Goal: Task Accomplishment & Management: Complete application form

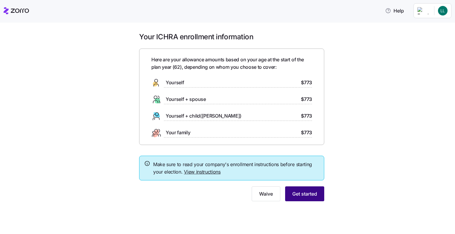
click at [299, 196] on span "Get started" at bounding box center [304, 194] width 25 height 7
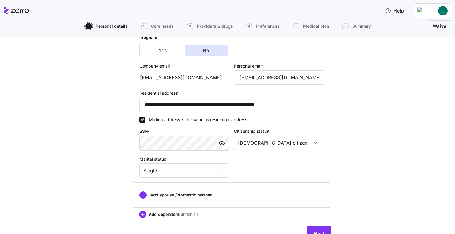
scroll to position [177, 0]
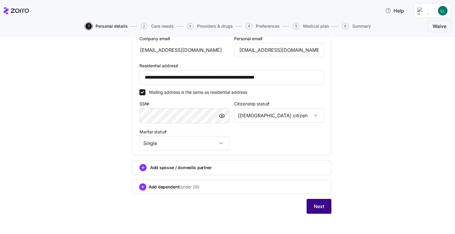
click at [322, 206] on button "Next" at bounding box center [318, 206] width 25 height 15
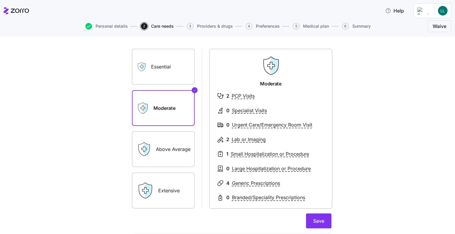
scroll to position [60, 0]
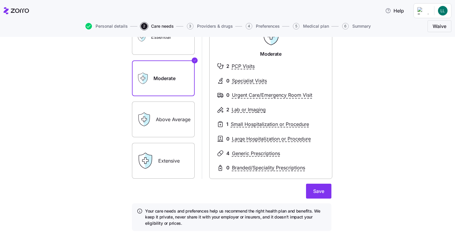
click at [165, 121] on label "Above Average" at bounding box center [163, 120] width 63 height 36
click at [0, 0] on input "Above Average" at bounding box center [0, 0] width 0 height 0
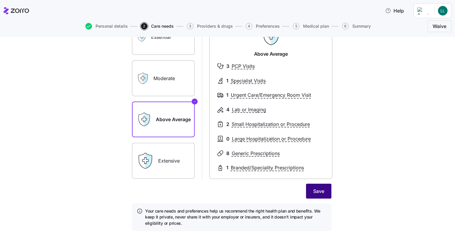
click at [322, 194] on button "Save" at bounding box center [318, 191] width 25 height 15
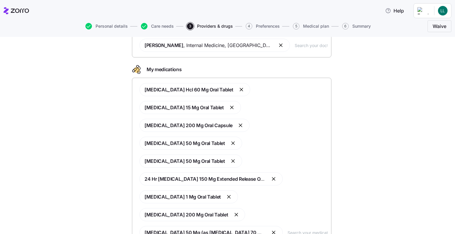
scroll to position [106, 0]
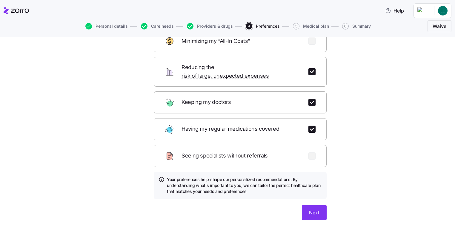
scroll to position [49, 0]
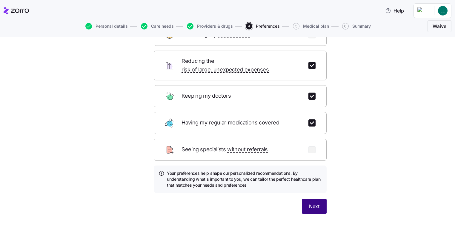
click at [310, 203] on span "Next" at bounding box center [314, 206] width 10 height 7
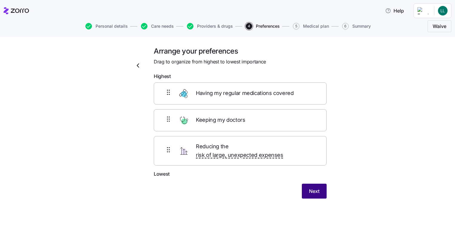
click at [315, 188] on span "Next" at bounding box center [314, 191] width 10 height 7
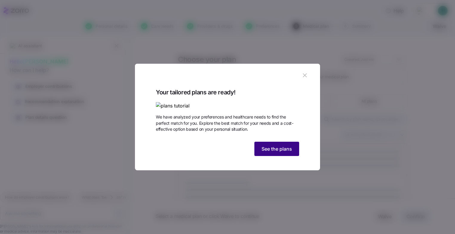
click at [268, 153] on span "See the plans" at bounding box center [276, 149] width 30 height 7
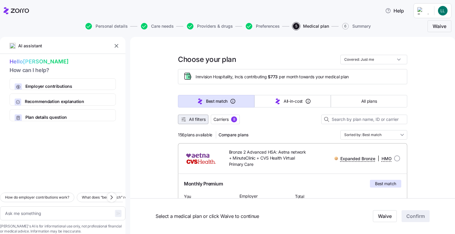
click at [194, 120] on span "All filters" at bounding box center [197, 120] width 17 height 6
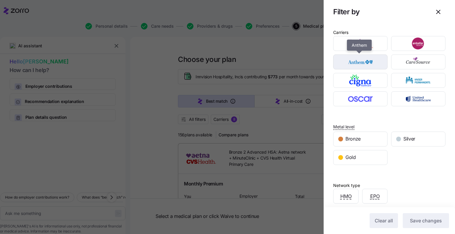
click at [362, 61] on img "button" at bounding box center [360, 62] width 44 height 12
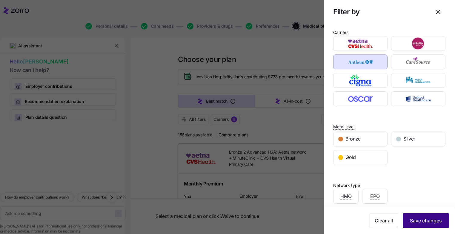
click at [428, 219] on span "Save changes" at bounding box center [426, 220] width 32 height 7
type textarea "x"
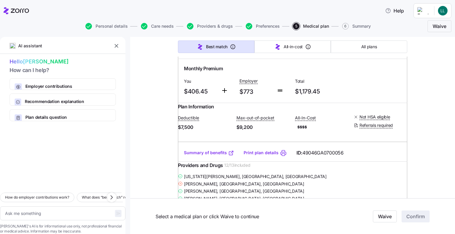
scroll to position [649, 0]
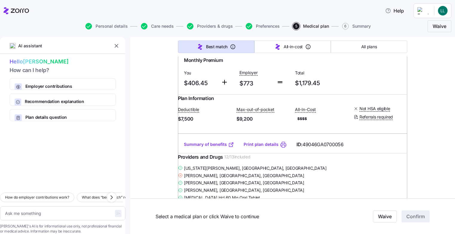
click at [395, 41] on input "radio" at bounding box center [397, 38] width 6 height 6
radio input "true"
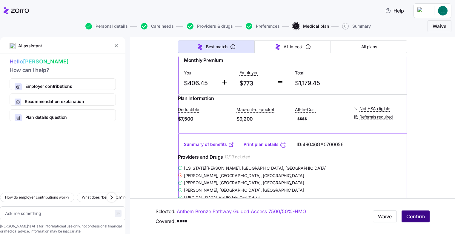
click at [413, 217] on span "Confirm" at bounding box center [415, 216] width 18 height 7
type textarea "x"
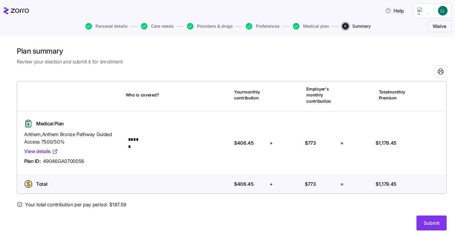
scroll to position [3, 0]
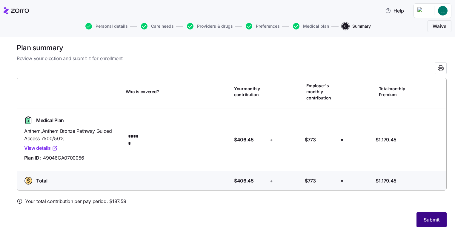
click at [424, 220] on span "Submit" at bounding box center [431, 220] width 16 height 7
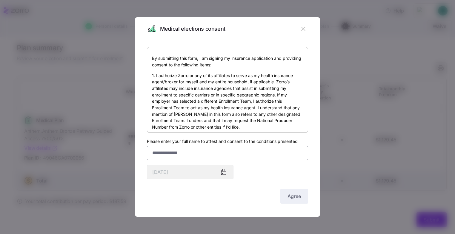
click at [155, 152] on input "Please enter your full name to attest and consent to the conditions presented" at bounding box center [227, 153] width 161 height 14
type input "**********"
click at [293, 196] on span "Agree" at bounding box center [293, 196] width 13 height 7
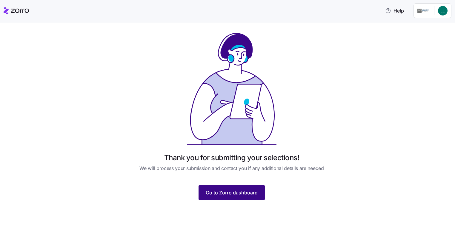
click at [240, 195] on span "Go to Zorro dashboard" at bounding box center [232, 192] width 52 height 7
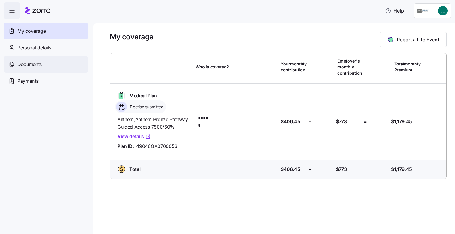
click at [28, 64] on span "Documents" at bounding box center [29, 64] width 24 height 7
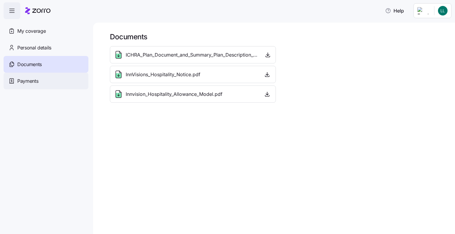
click at [28, 83] on span "Payments" at bounding box center [27, 81] width 21 height 7
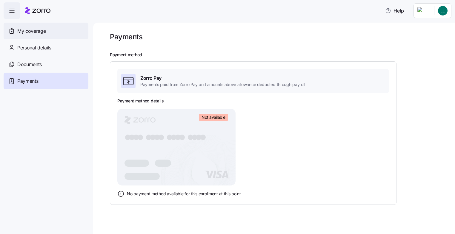
click at [39, 32] on span "My coverage" at bounding box center [31, 30] width 28 height 7
